Goal: Browse casually

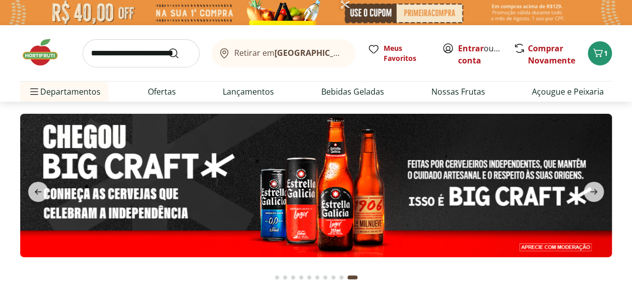
click at [44, 40] on img at bounding box center [45, 52] width 50 height 30
click at [30, 70] on div "Retirar em Rio de Janeiro/RJ Meus Favoritos Entrar ou Criar conta Comprar Novam…" at bounding box center [315, 53] width 591 height 56
click at [37, 62] on img at bounding box center [45, 52] width 50 height 30
